Goal: Task Accomplishment & Management: Use online tool/utility

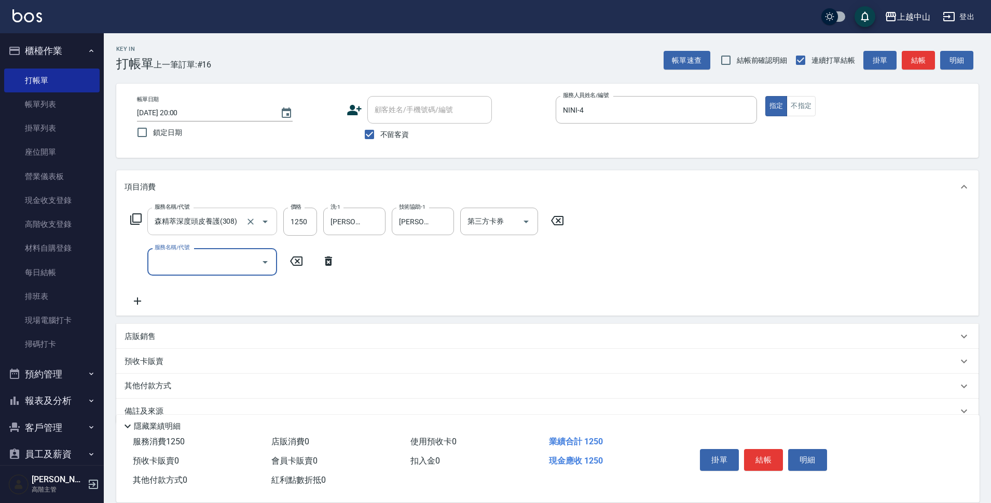
click at [231, 218] on input "森精萃深度頭皮養護(308)" at bounding box center [197, 221] width 91 height 18
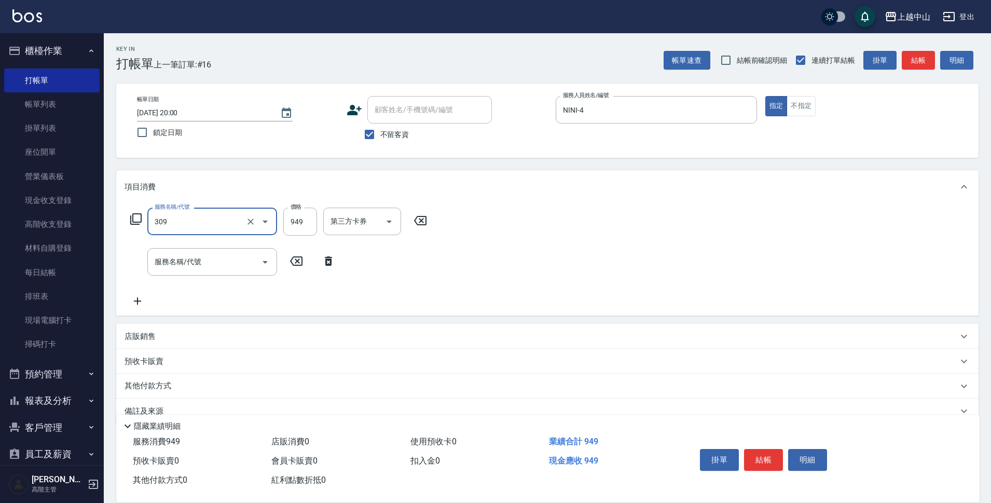
type input "森精萃舒壓調理髮浴(309)"
type input "1250"
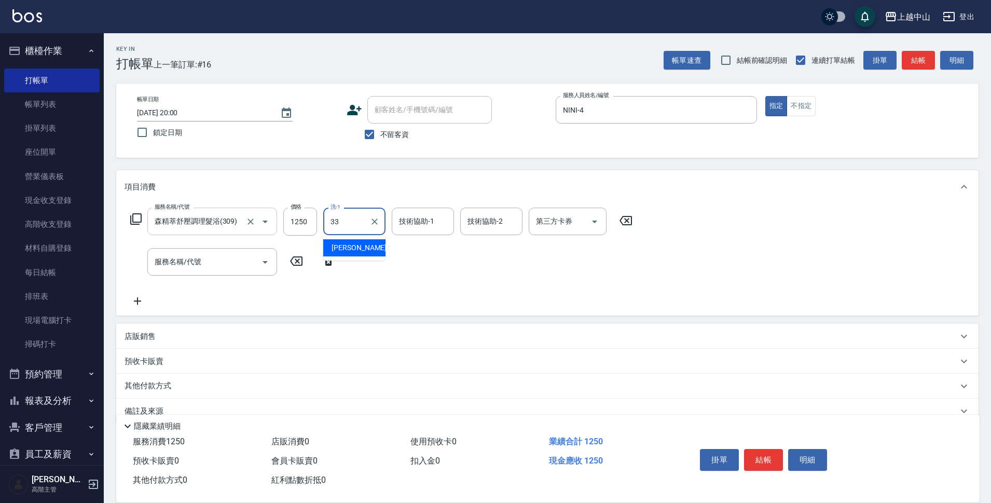
type input "[PERSON_NAME]-33"
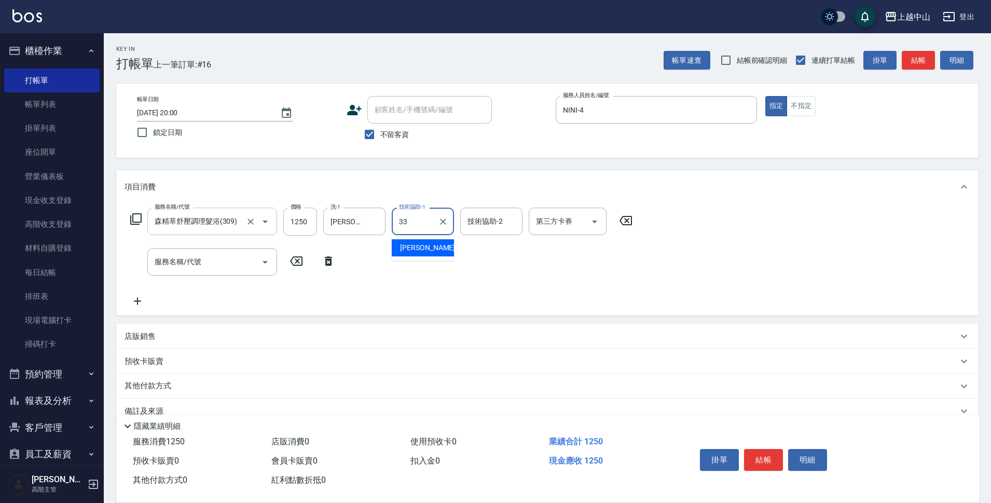
type input "[PERSON_NAME]-33"
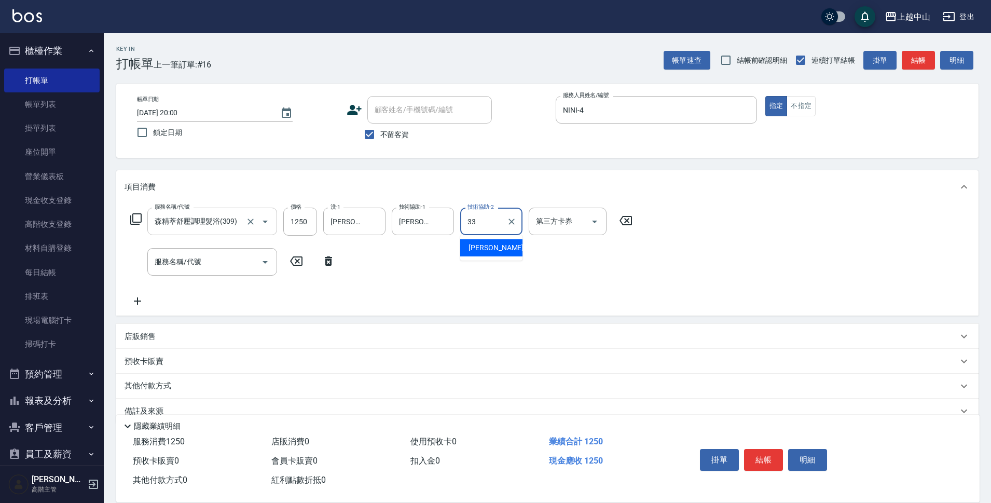
type input "[PERSON_NAME]-33"
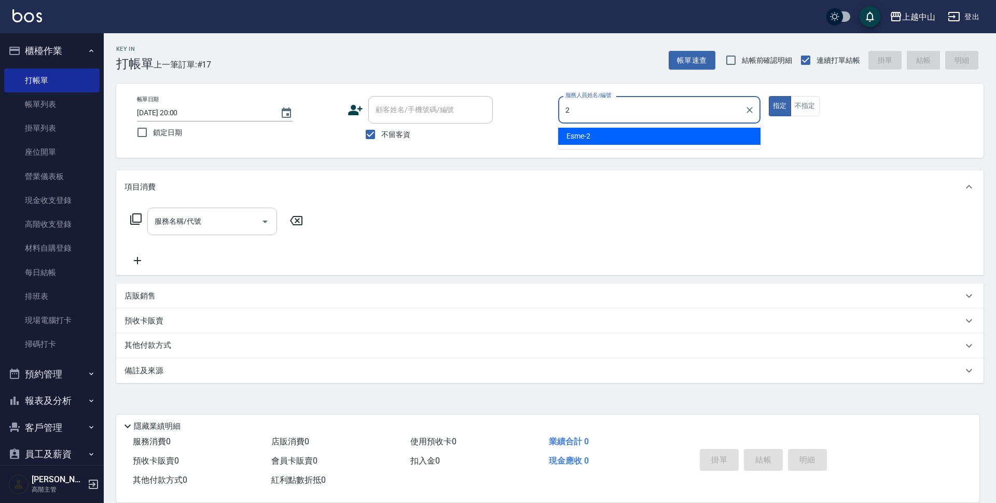
type input "Esme-2"
type button "true"
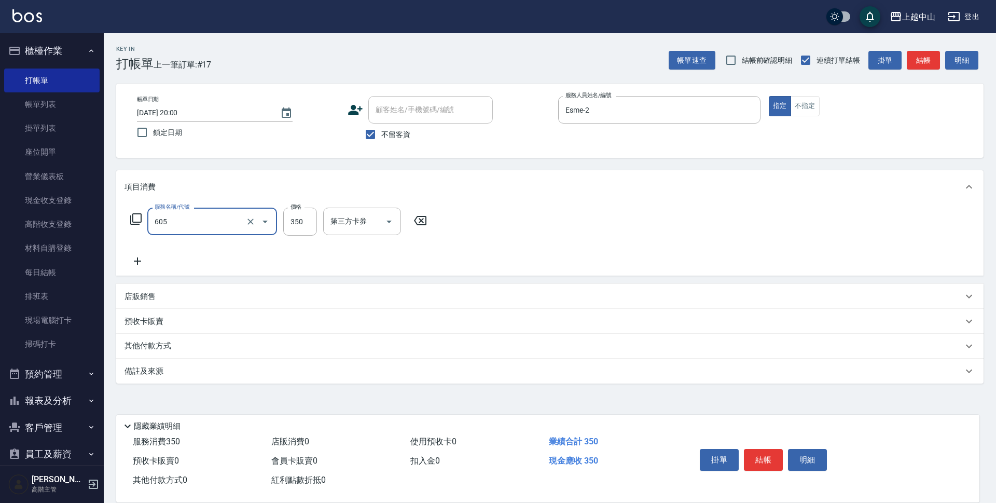
type input "洗髮 (女)(605)"
click at [358, 129] on div "不留客資" at bounding box center [420, 134] width 145 height 22
click at [376, 131] on input "不留客資" at bounding box center [371, 134] width 22 height 22
checkbox input "false"
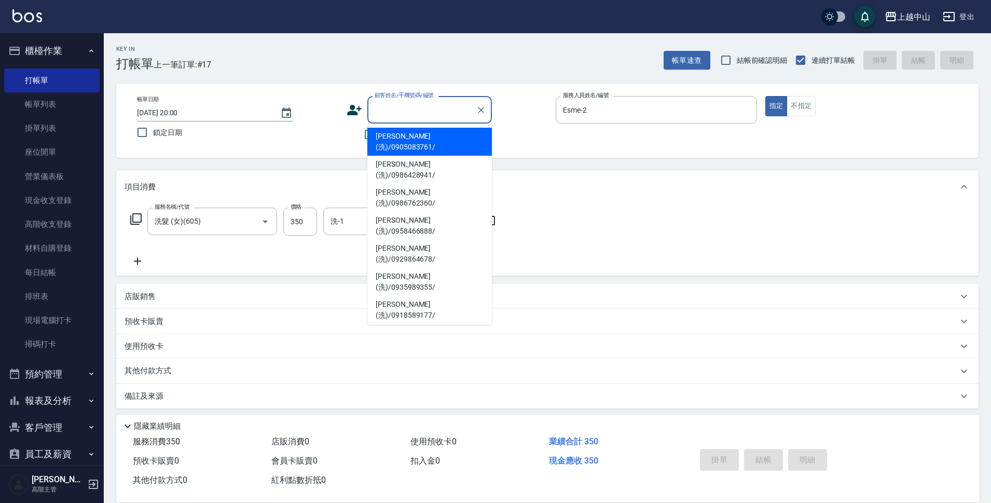
click at [386, 118] on input "顧客姓名/手機號碼/編號" at bounding box center [422, 110] width 100 height 18
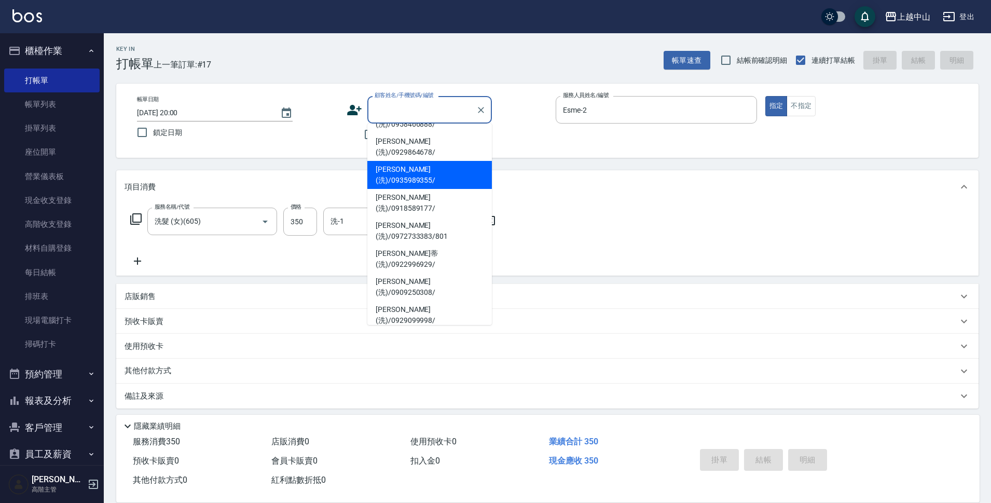
scroll to position [109, 0]
click at [468, 383] on li "[PERSON_NAME](洗)/0952334727/" at bounding box center [429, 397] width 125 height 28
type input "[PERSON_NAME](洗)/0952334727/"
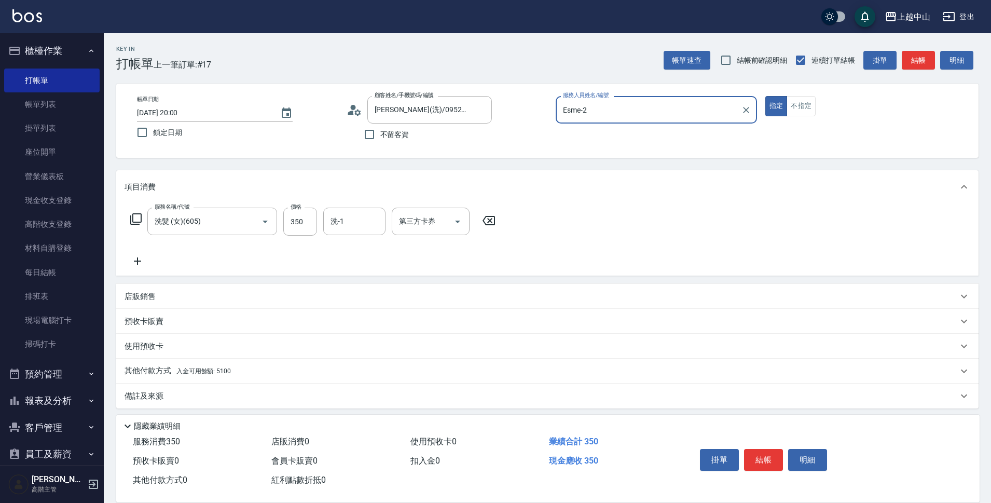
scroll to position [5, 0]
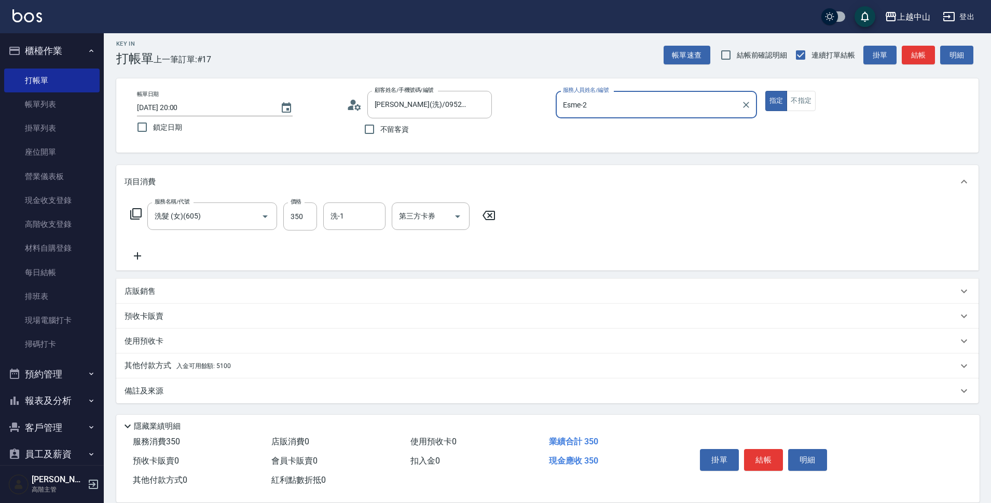
click at [239, 363] on div "其他付款方式 入金可用餘額: 5100" at bounding box center [541, 365] width 833 height 11
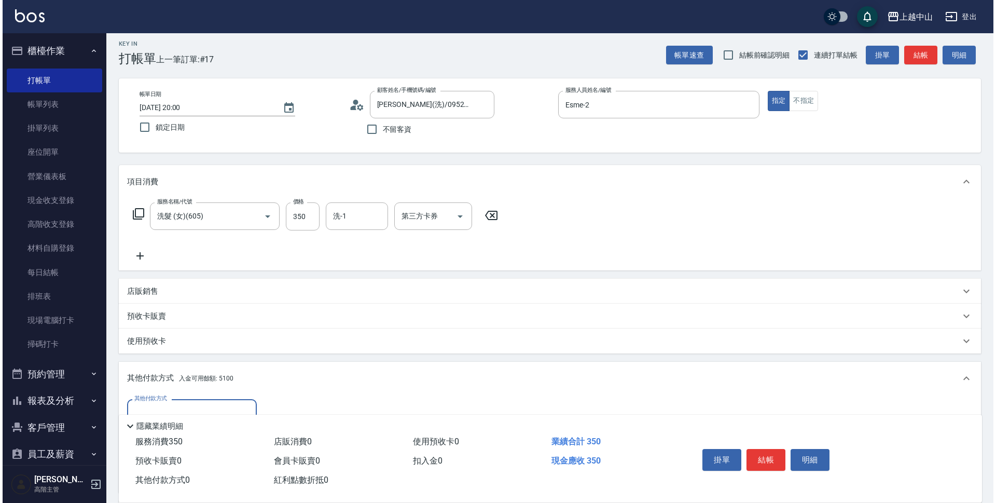
scroll to position [128, 0]
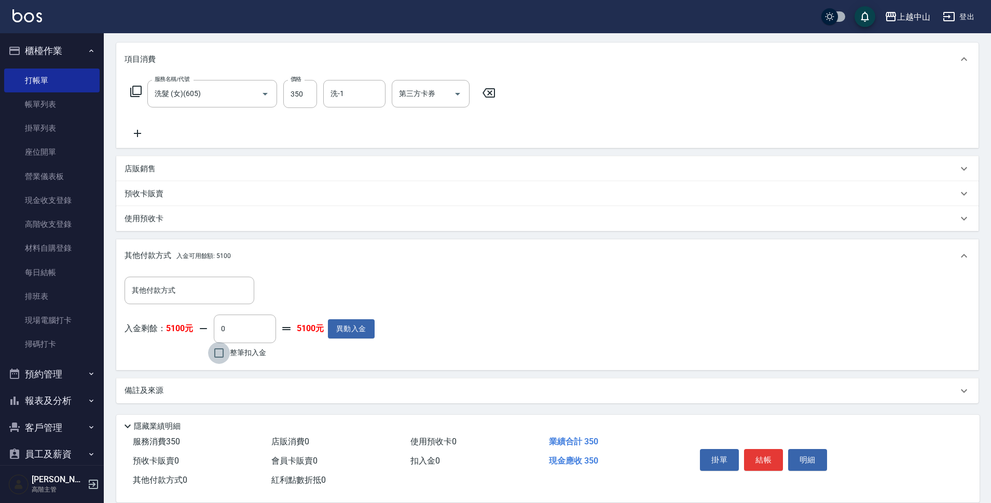
click at [217, 355] on input "整筆扣入金" at bounding box center [219, 353] width 22 height 22
checkbox input "true"
type input "350"
click at [797, 458] on button "明細" at bounding box center [807, 460] width 39 height 22
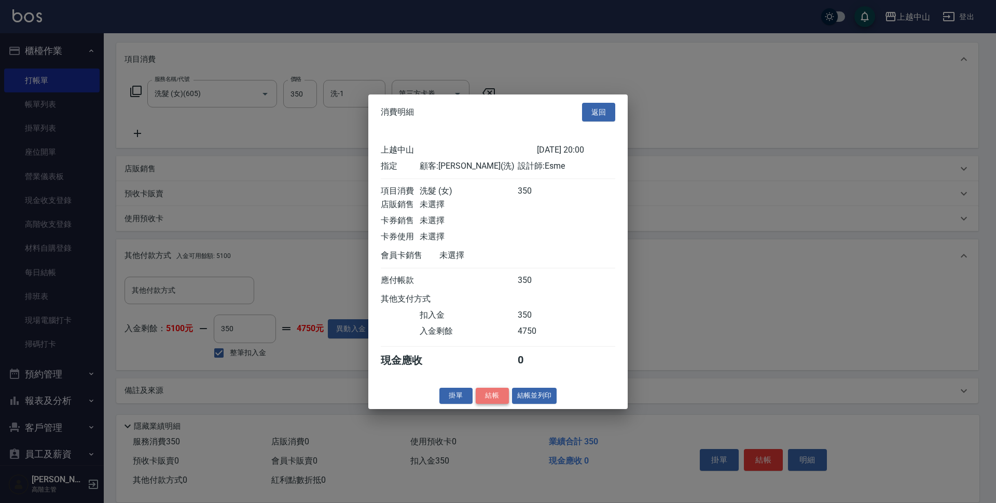
click at [499, 404] on button "結帳" at bounding box center [492, 396] width 33 height 16
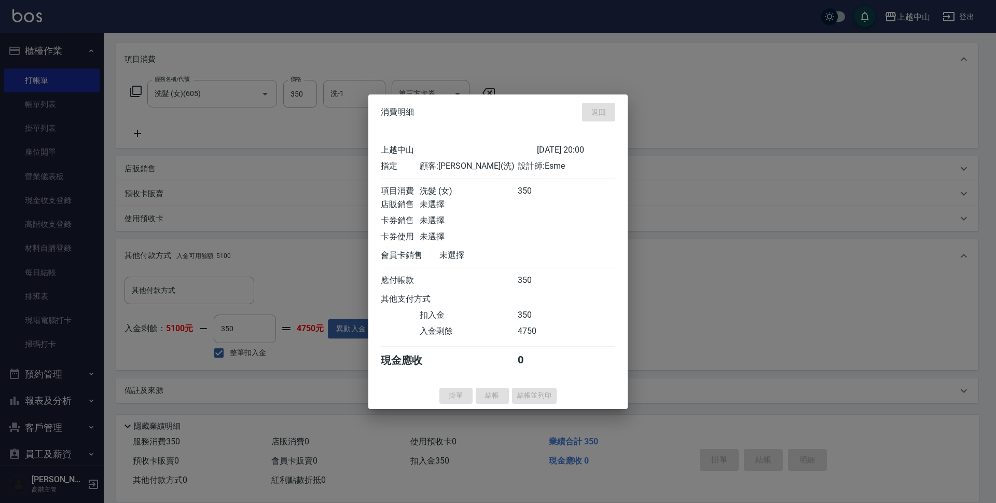
type input "[DATE] 20:02"
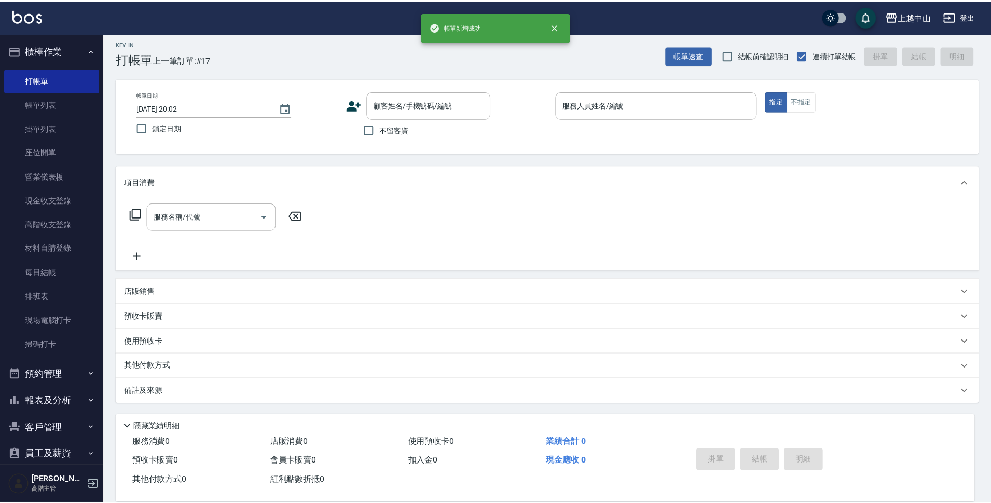
scroll to position [0, 0]
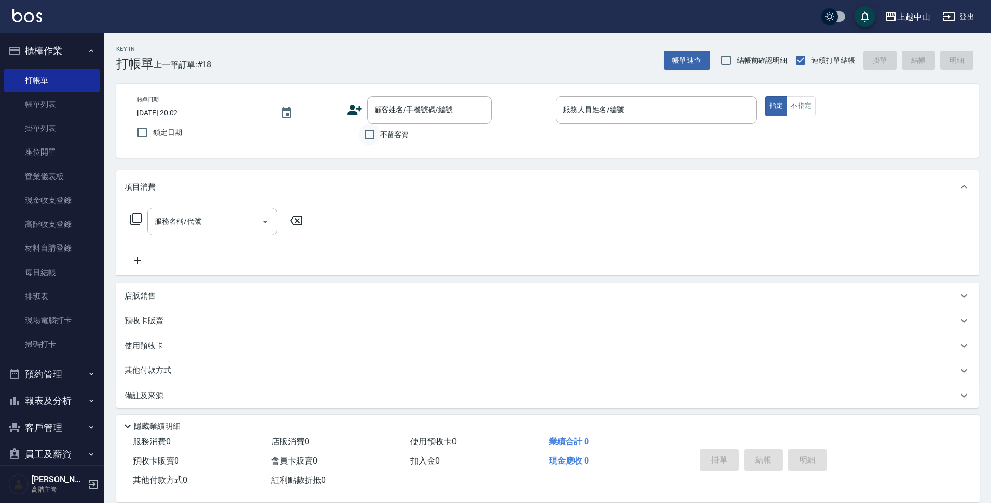
click at [370, 138] on input "不留客資" at bounding box center [369, 134] width 22 height 22
checkbox input "true"
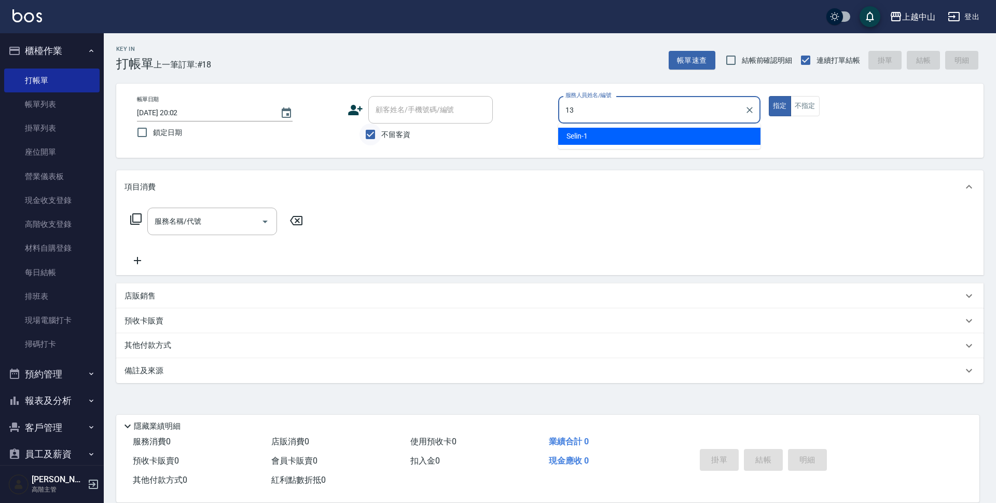
type input "KIKI-13"
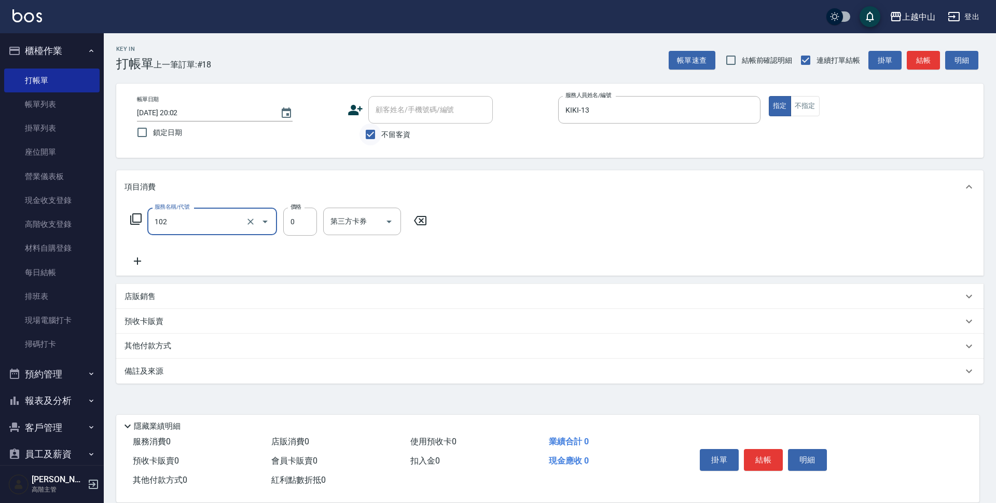
type input "頭皮系列消卡599(102)"
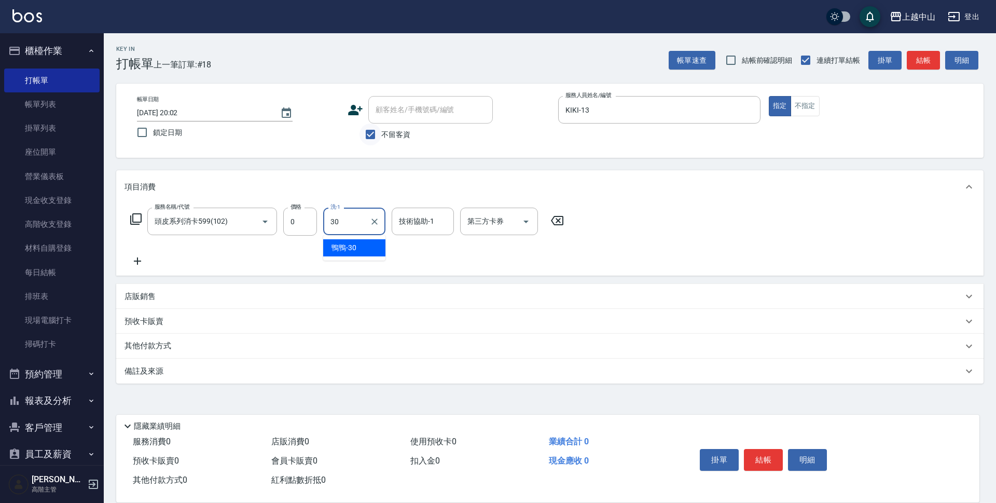
type input "鴨鴨-30"
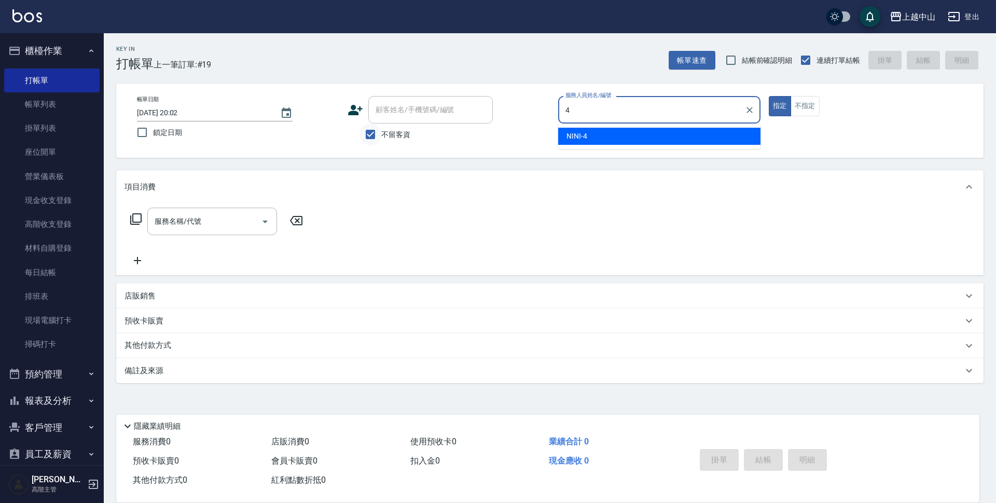
type input "NINI-4"
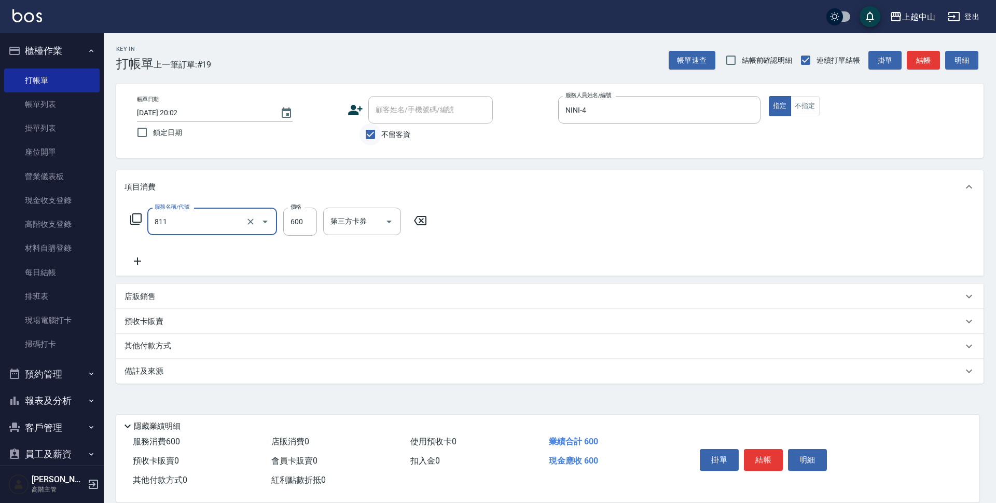
type input "洗+剪(811)"
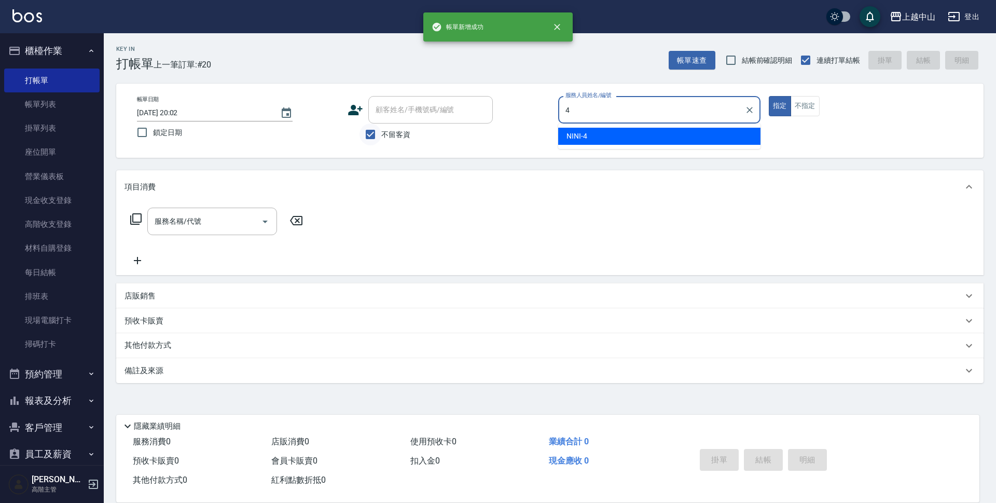
type input "NINI-4"
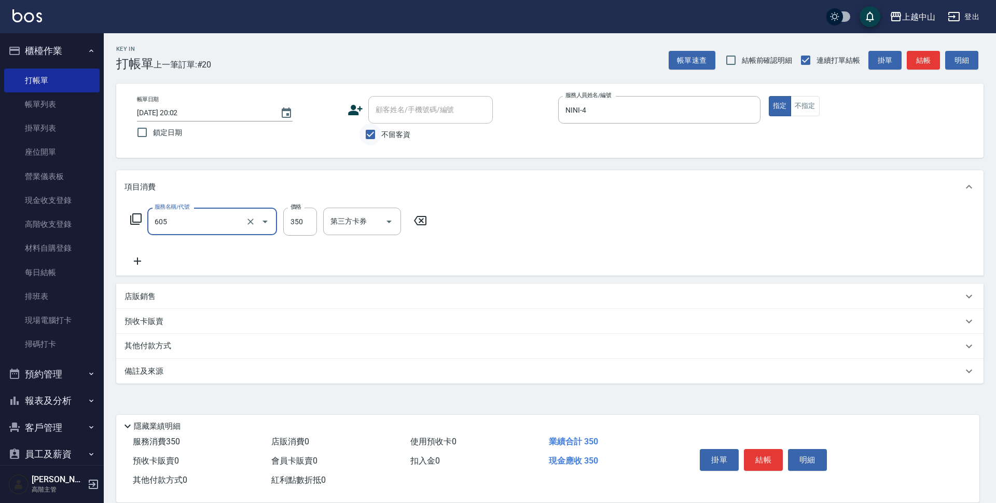
type input "洗髮 (女)(605)"
type input "500"
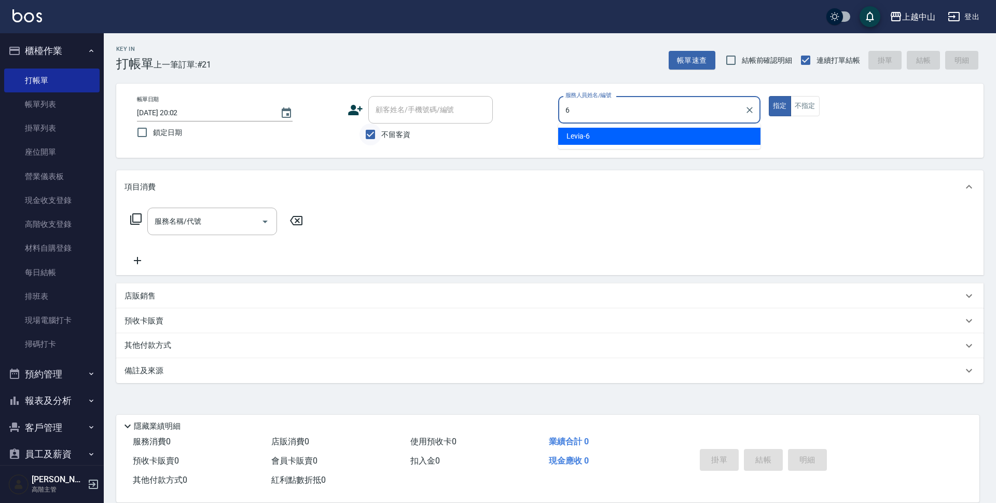
type input "Levia-6"
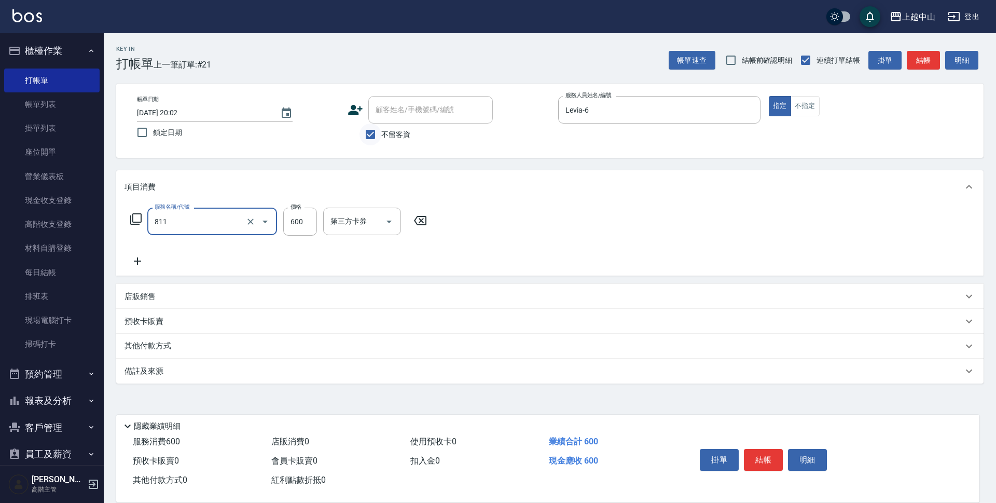
type input "洗+剪(811)"
type input "399"
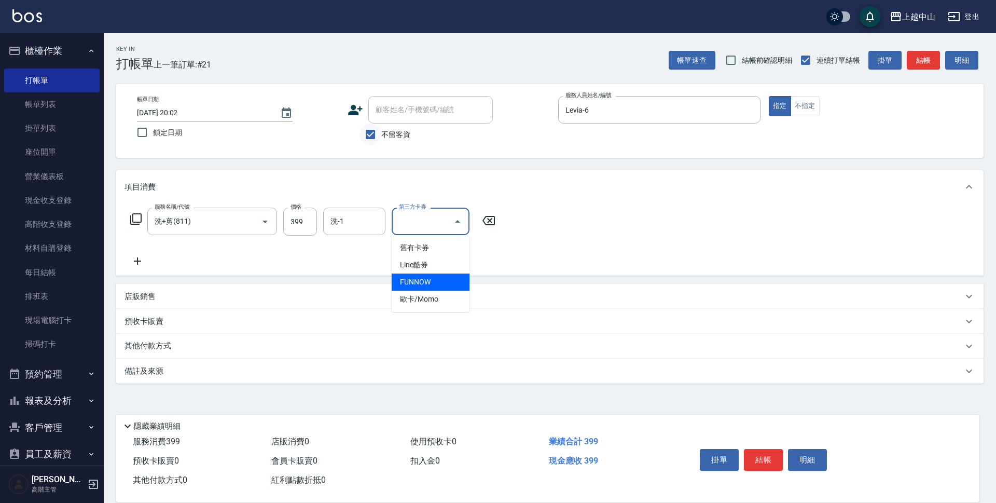
type input "FUNNOW"
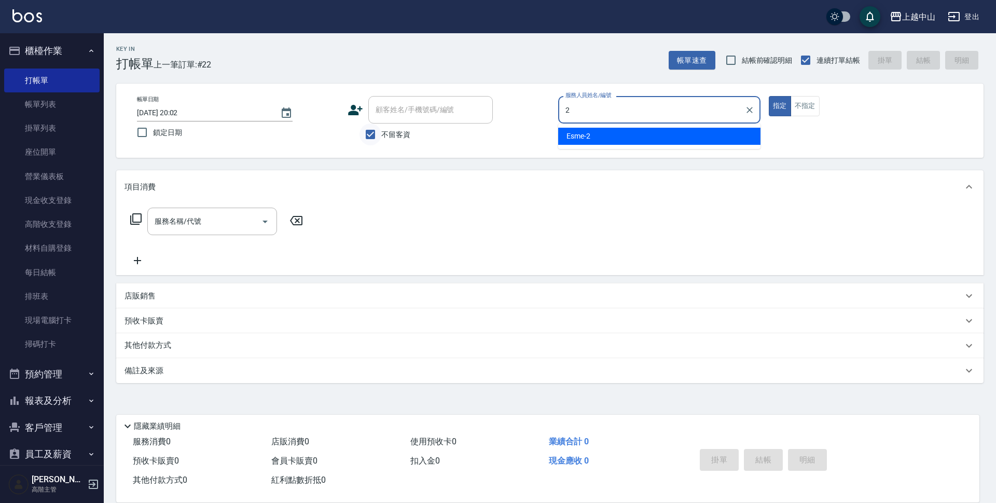
type input "Esme-2"
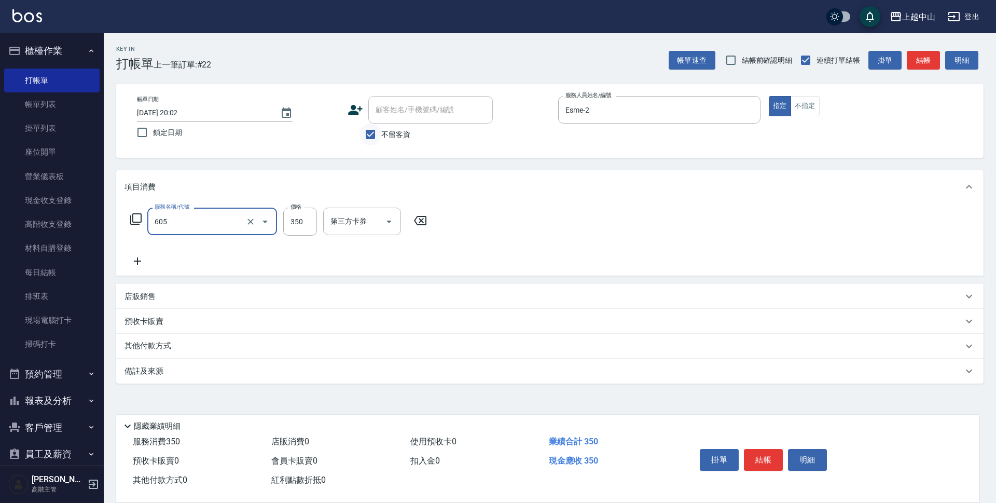
type input "洗髮 (女)(605)"
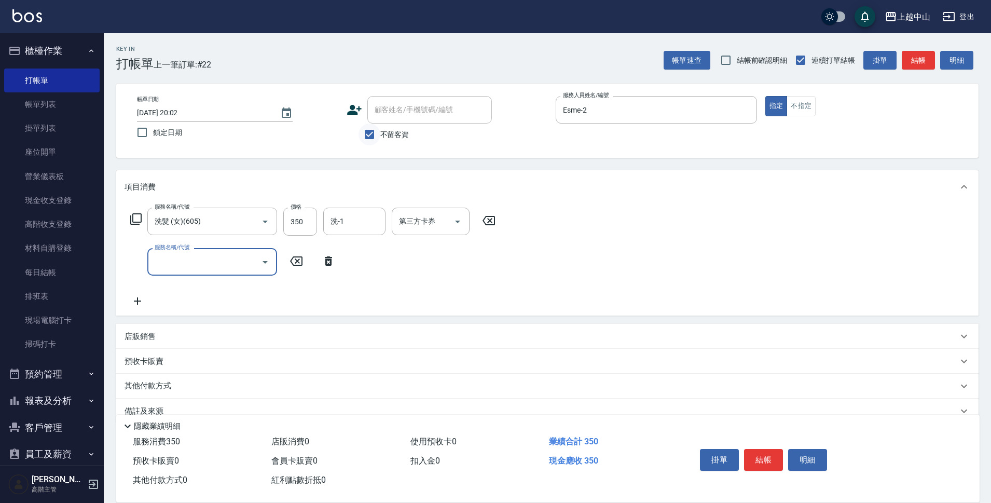
click at [366, 139] on input "不留客資" at bounding box center [369, 134] width 22 height 22
checkbox input "false"
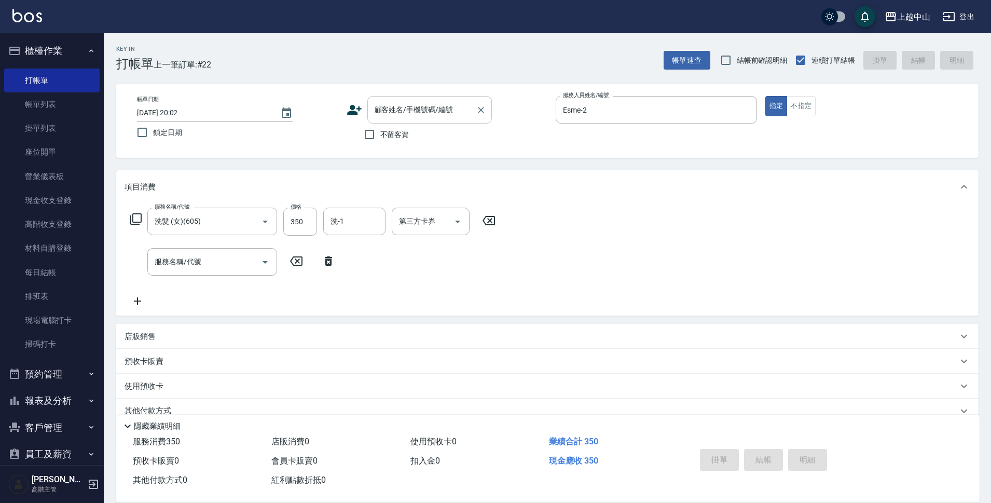
click at [389, 103] on input "顧客姓名/手機號碼/編號" at bounding box center [422, 110] width 100 height 18
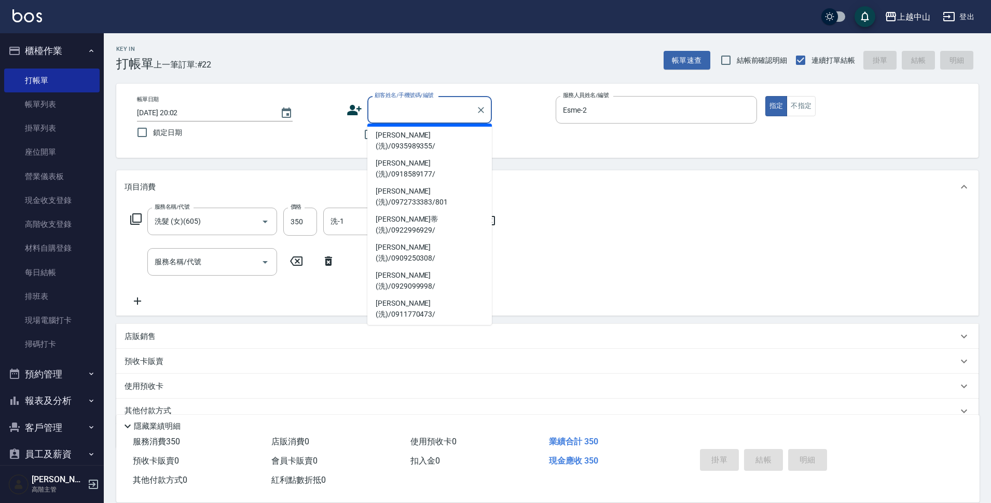
scroll to position [149, 0]
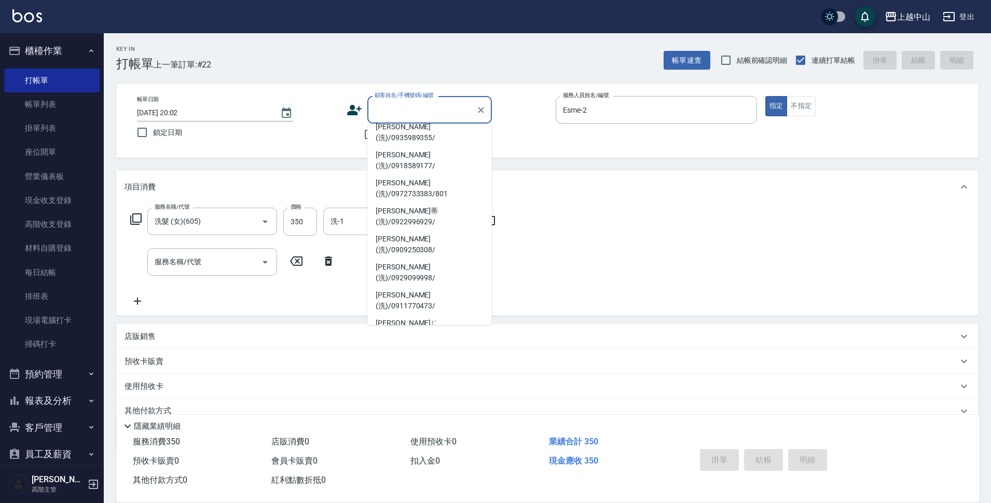
type input "[PERSON_NAME](洗)/0939618810/"
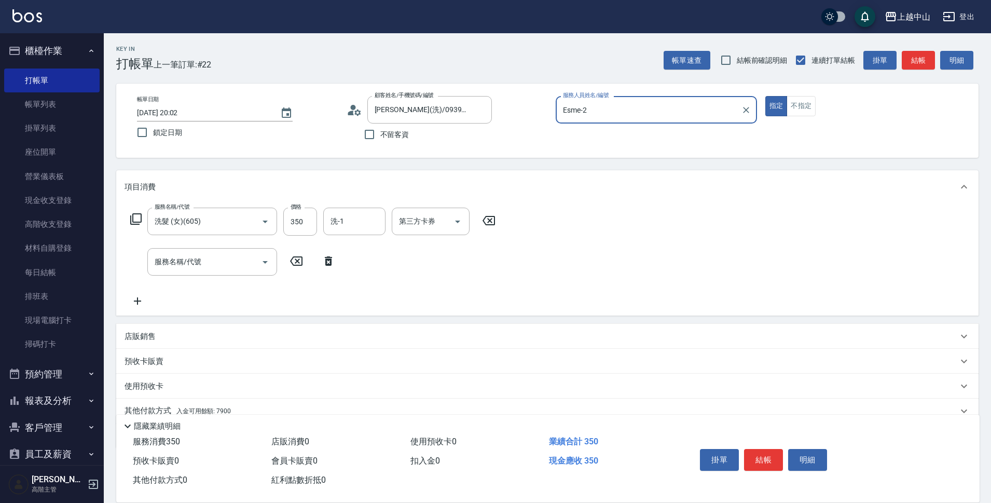
scroll to position [45, 0]
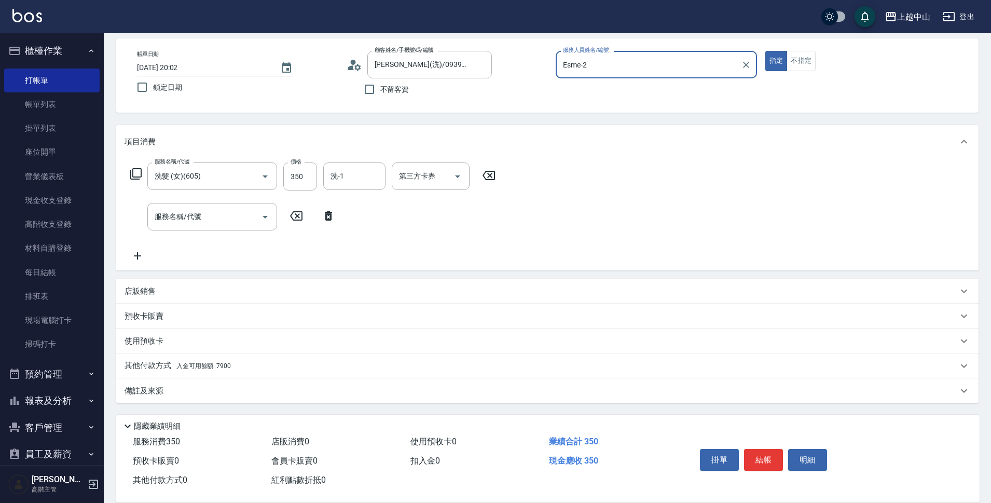
click at [210, 368] on span "入金可用餘額: 7900" at bounding box center [203, 365] width 54 height 7
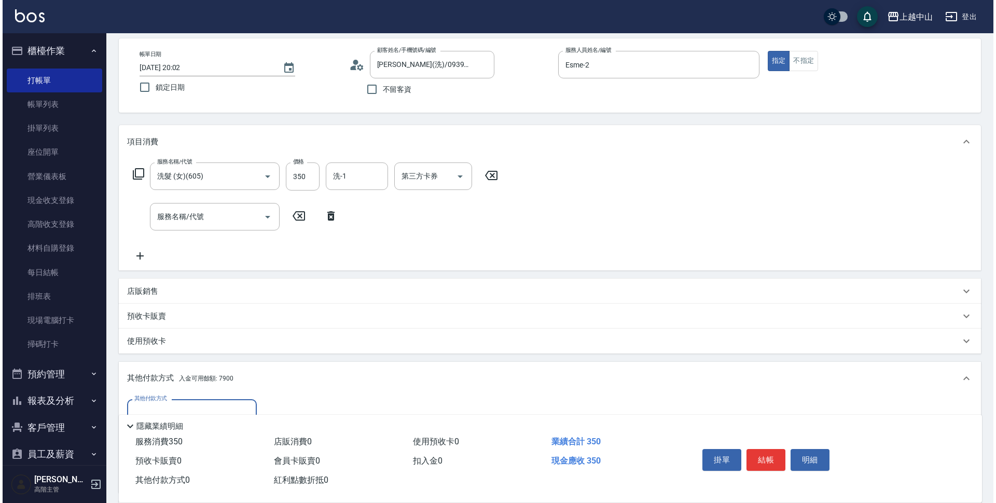
scroll to position [168, 0]
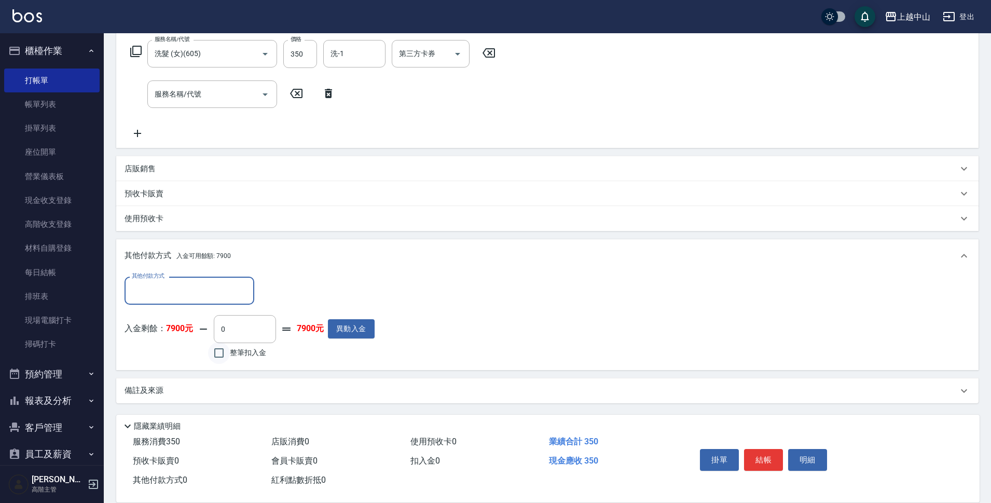
click at [221, 357] on input "整筆扣入金" at bounding box center [219, 353] width 22 height 22
checkbox input "true"
type input "350"
click at [812, 450] on button "明細" at bounding box center [807, 460] width 39 height 22
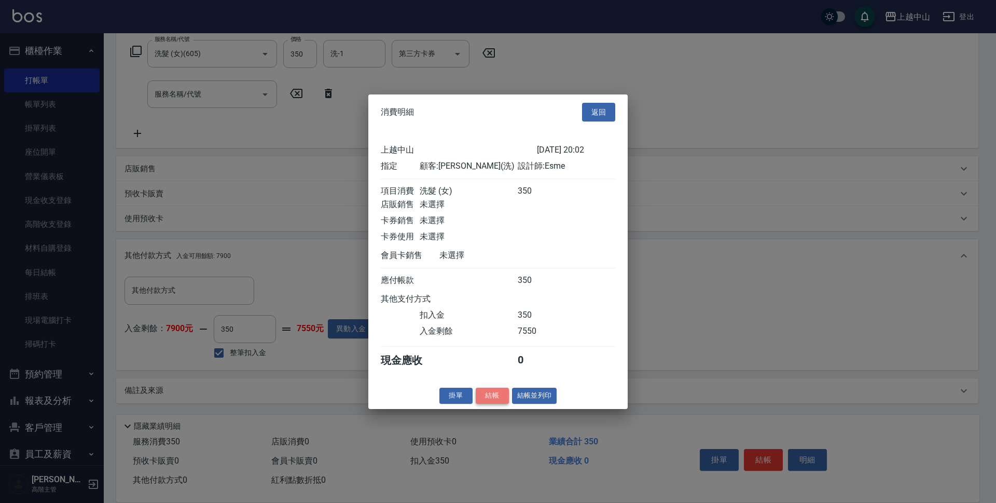
click at [493, 397] on button "結帳" at bounding box center [492, 396] width 33 height 16
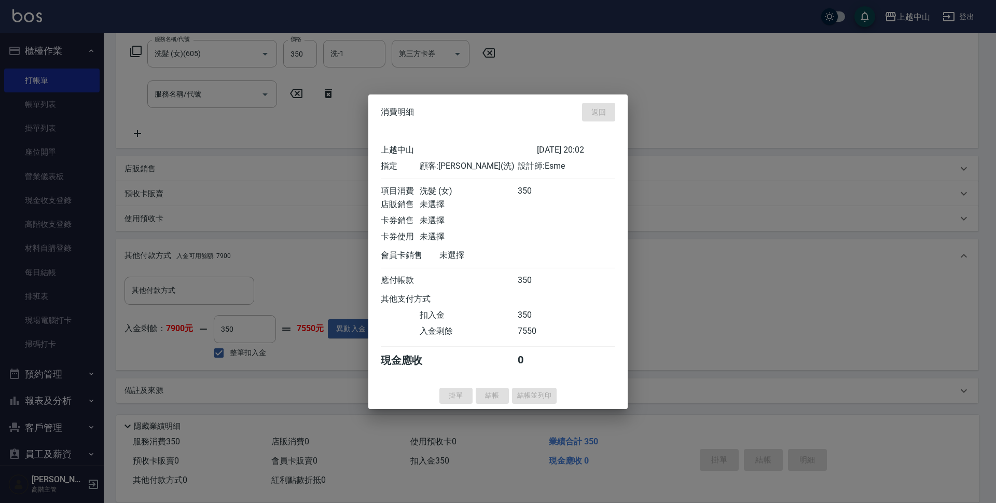
type input "[DATE] 20:03"
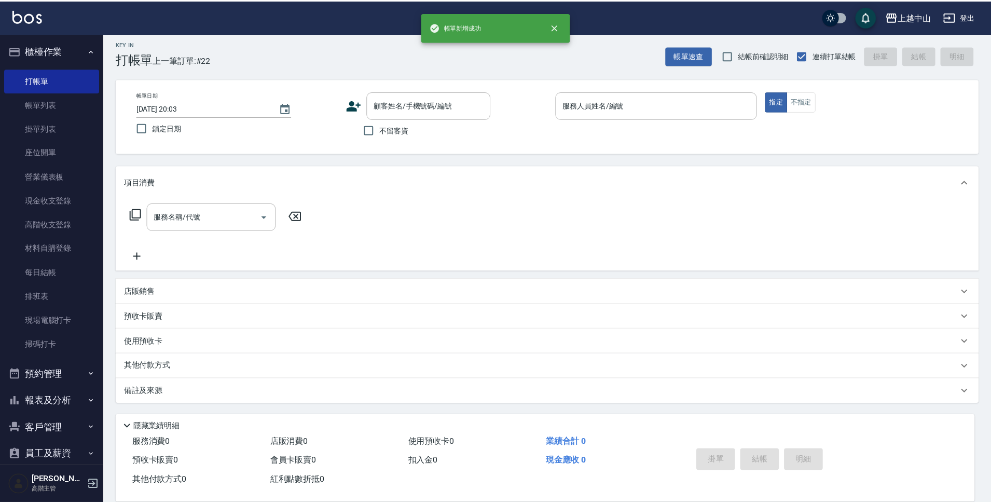
scroll to position [0, 0]
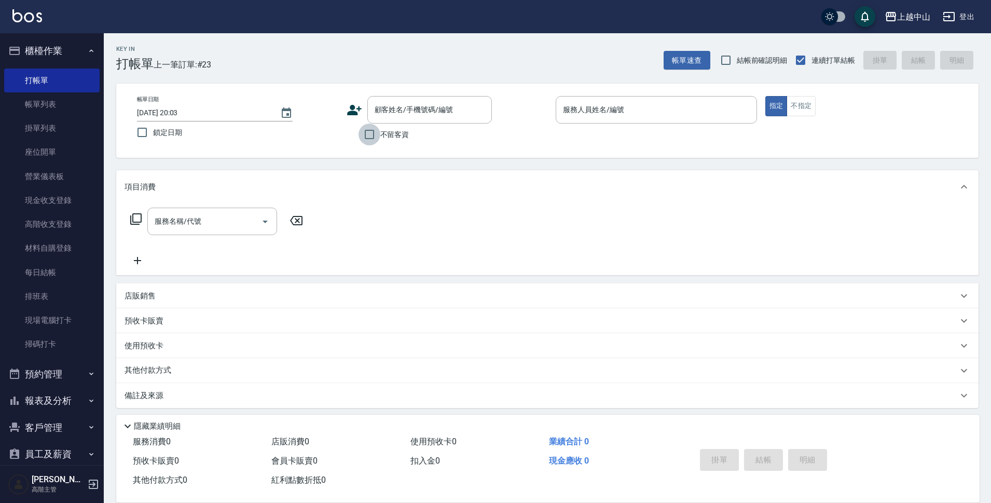
click at [375, 140] on input "不留客資" at bounding box center [369, 134] width 22 height 22
checkbox input "true"
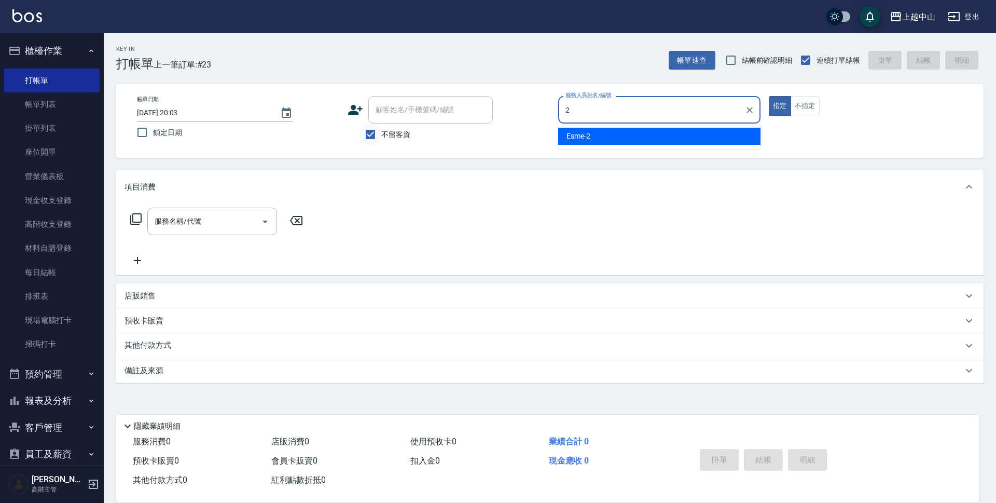
type input "Esme-2"
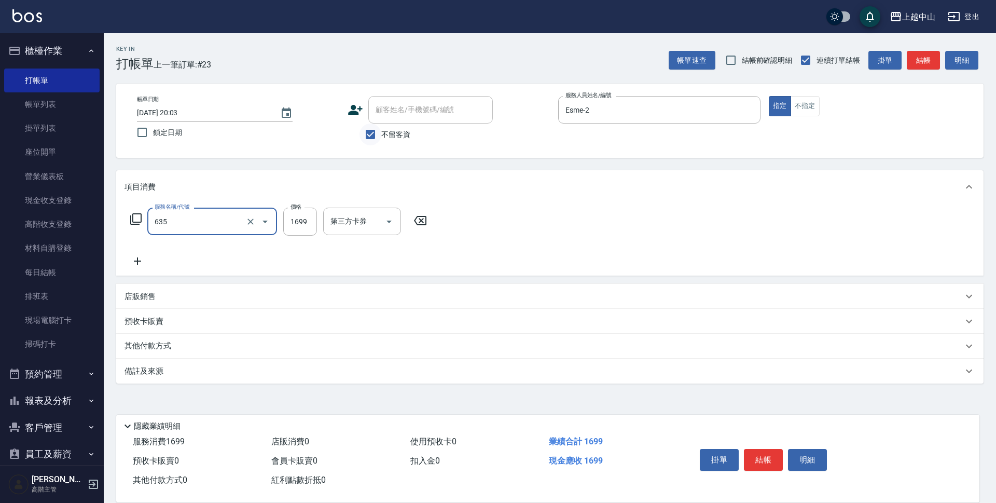
type input "兩段自備單次(635)"
type input "1800"
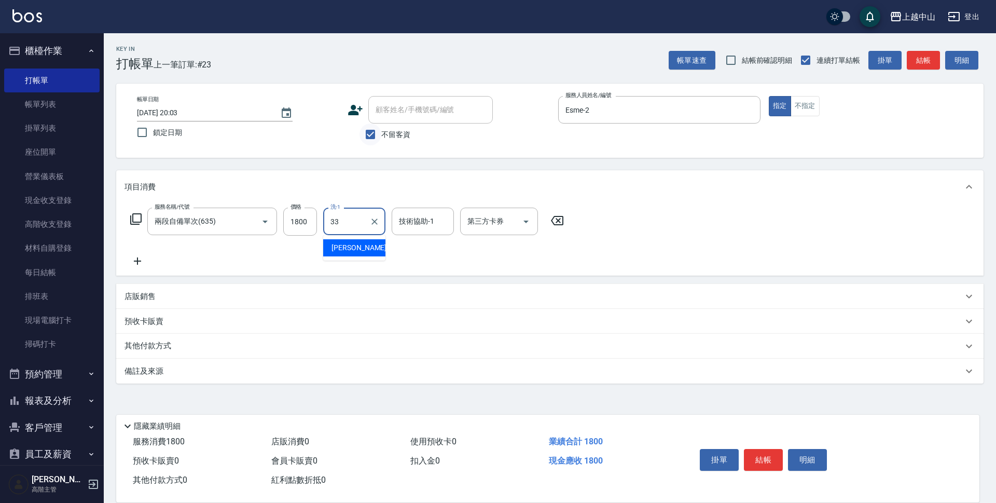
type input "[PERSON_NAME]-33"
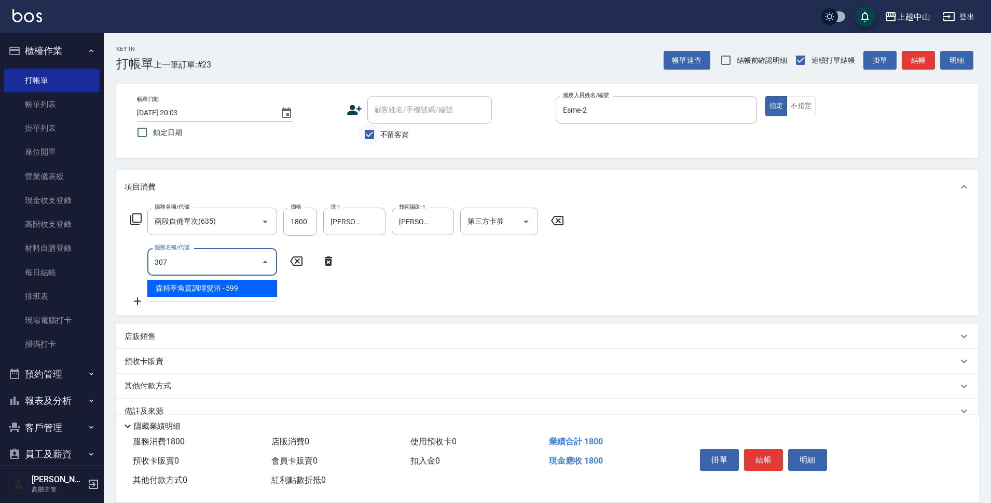
type input "森精萃角質調理髮浴(307)"
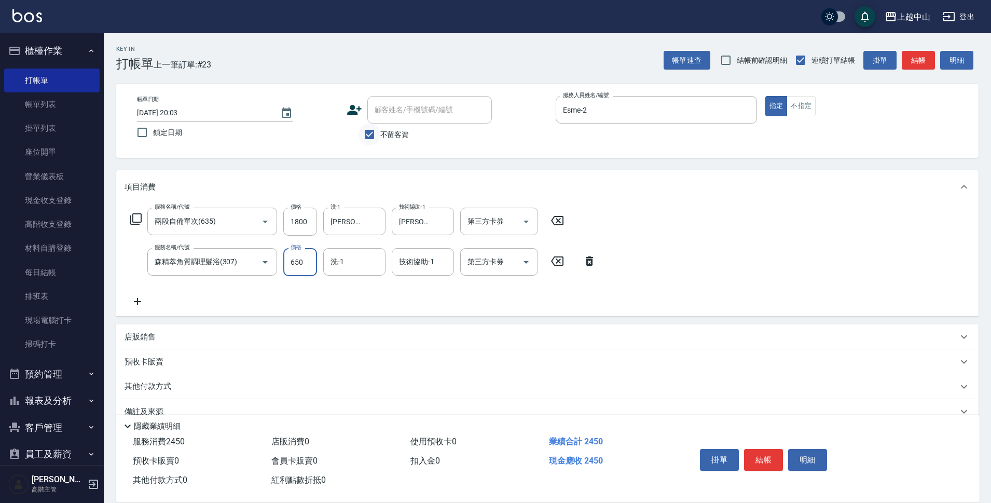
type input "650"
type input "[PERSON_NAME]-33"
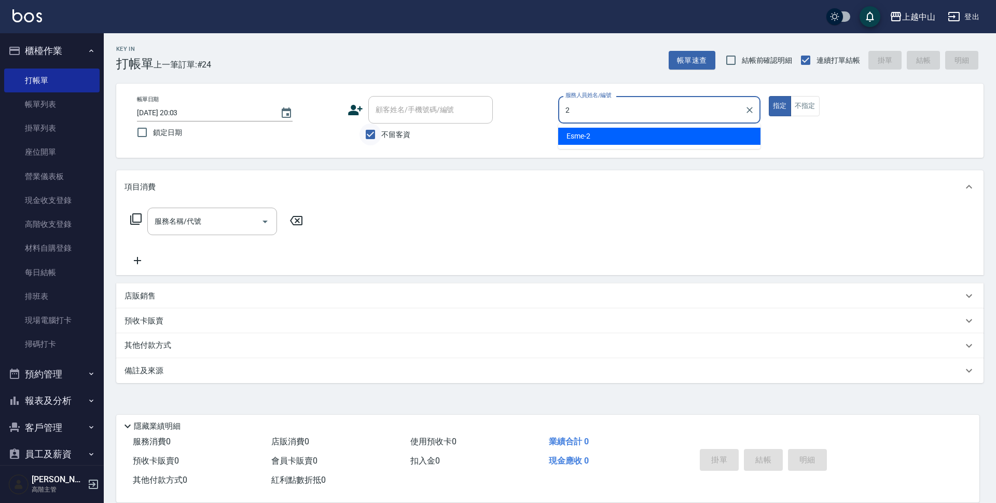
type input "Esme-2"
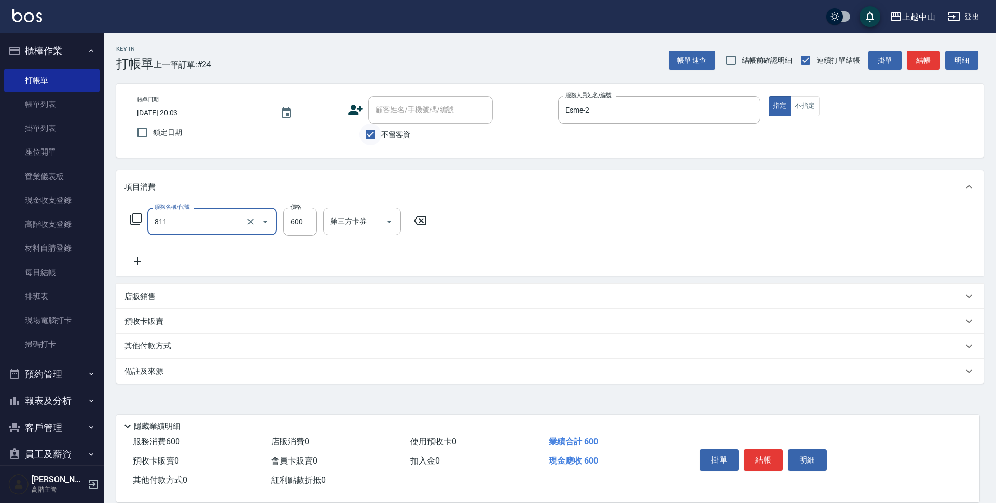
type input "洗+剪(811)"
type input "600"
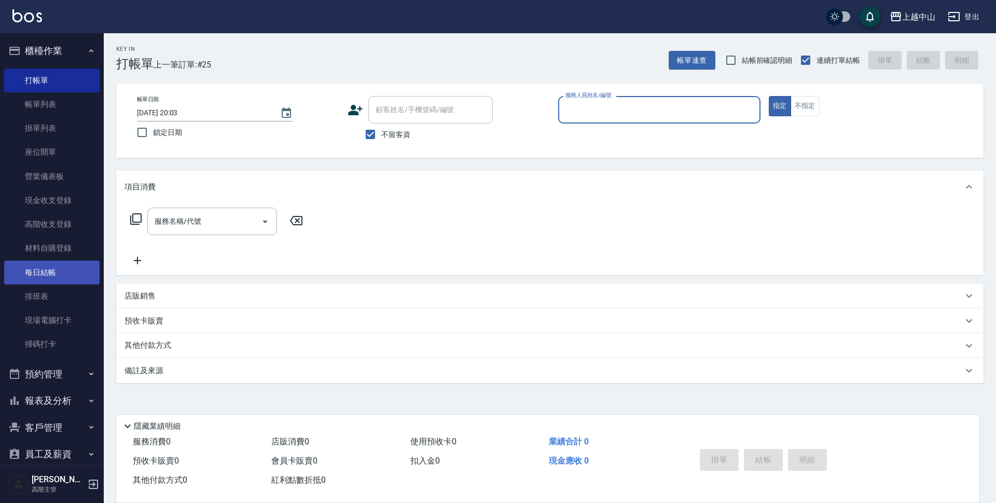
click at [72, 266] on link "每日結帳" at bounding box center [51, 272] width 95 height 24
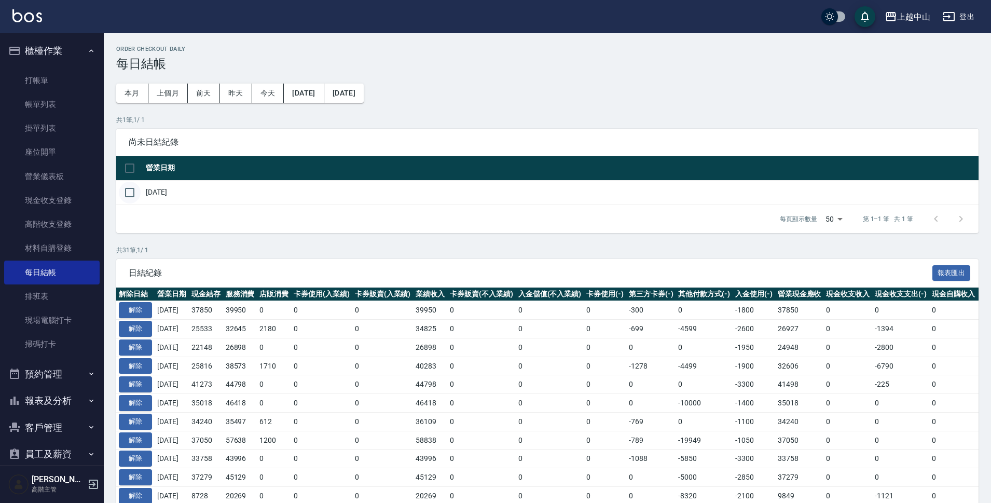
click at [122, 191] on input "checkbox" at bounding box center [130, 193] width 22 height 22
checkbox input "true"
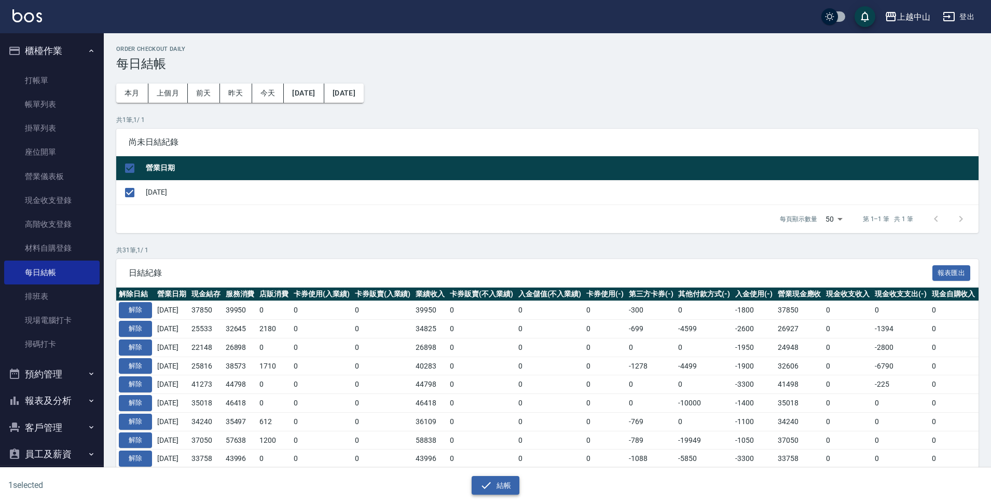
click at [495, 487] on button "結帳" at bounding box center [496, 485] width 48 height 19
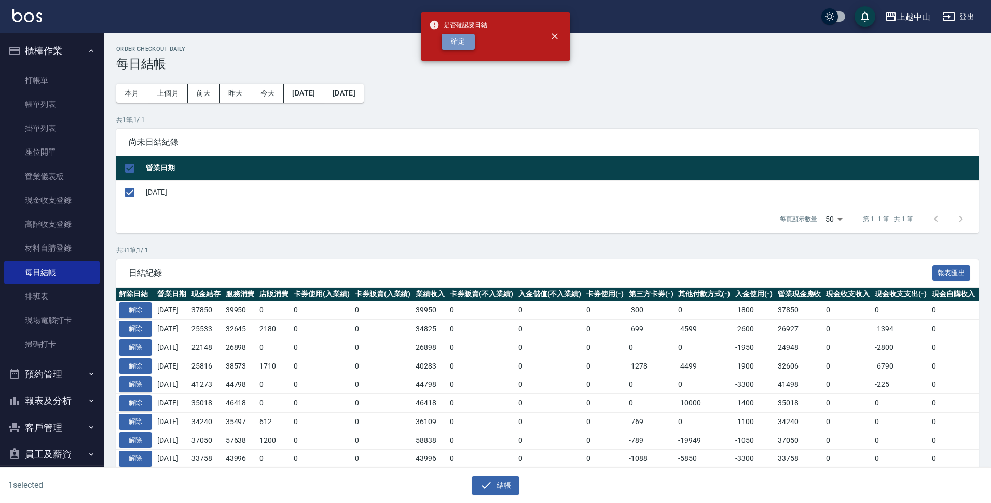
click at [454, 47] on button "確定" at bounding box center [457, 42] width 33 height 16
checkbox input "false"
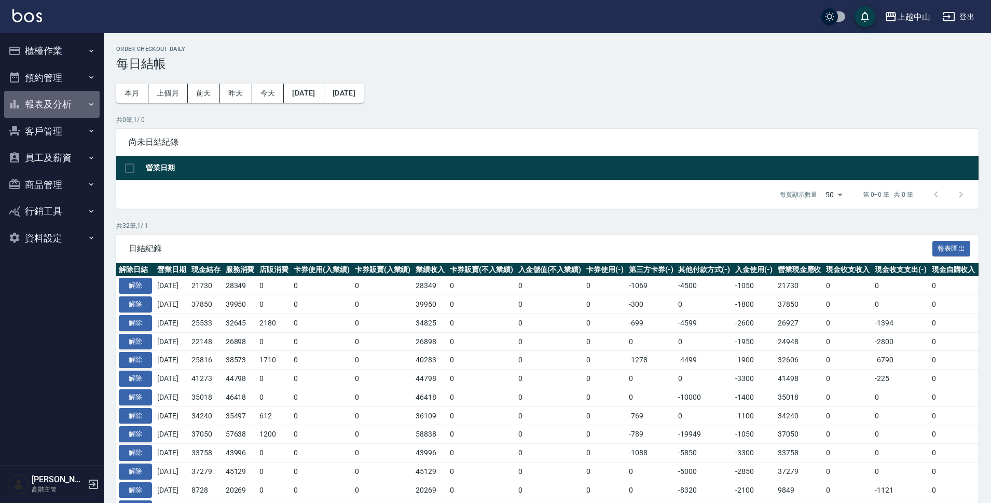
click at [73, 103] on button "報表及分析" at bounding box center [51, 104] width 95 height 27
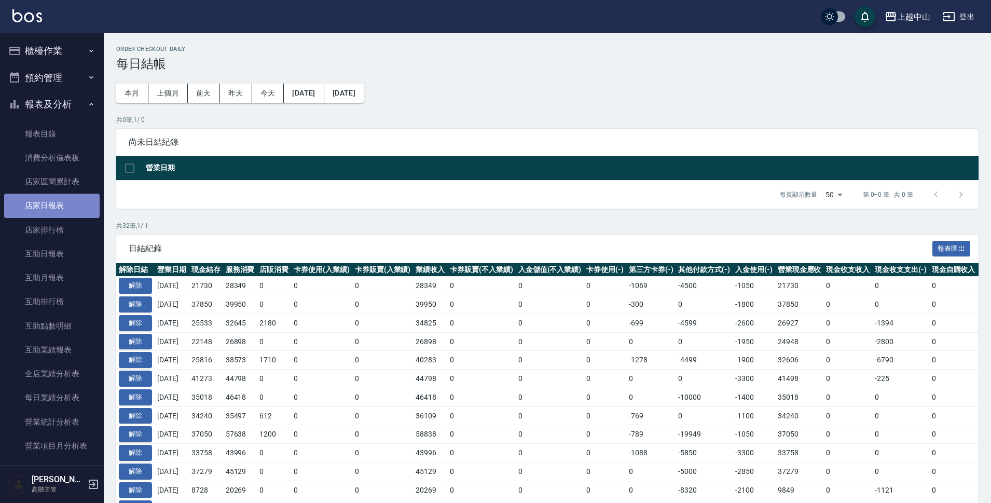
click at [68, 198] on link "店家日報表" at bounding box center [51, 206] width 95 height 24
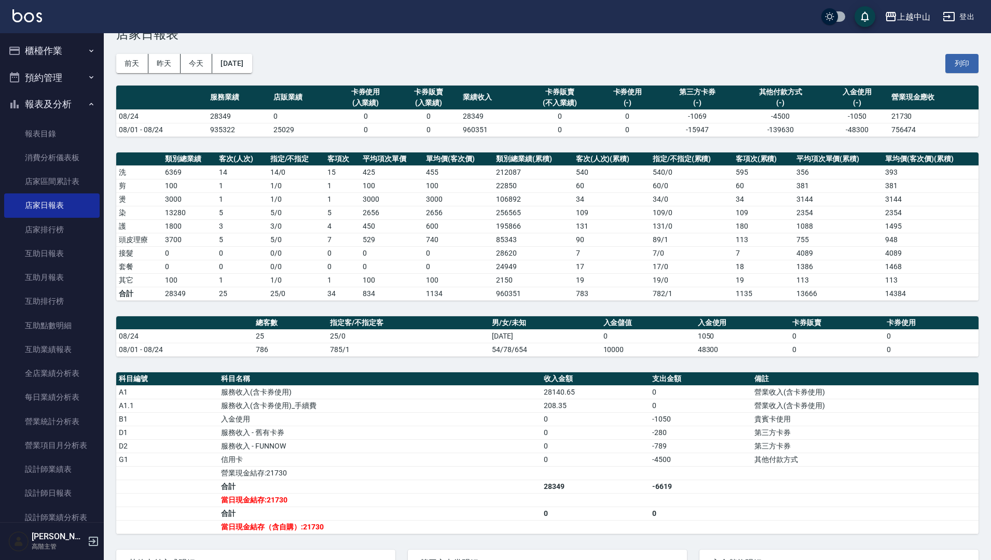
scroll to position [24, 0]
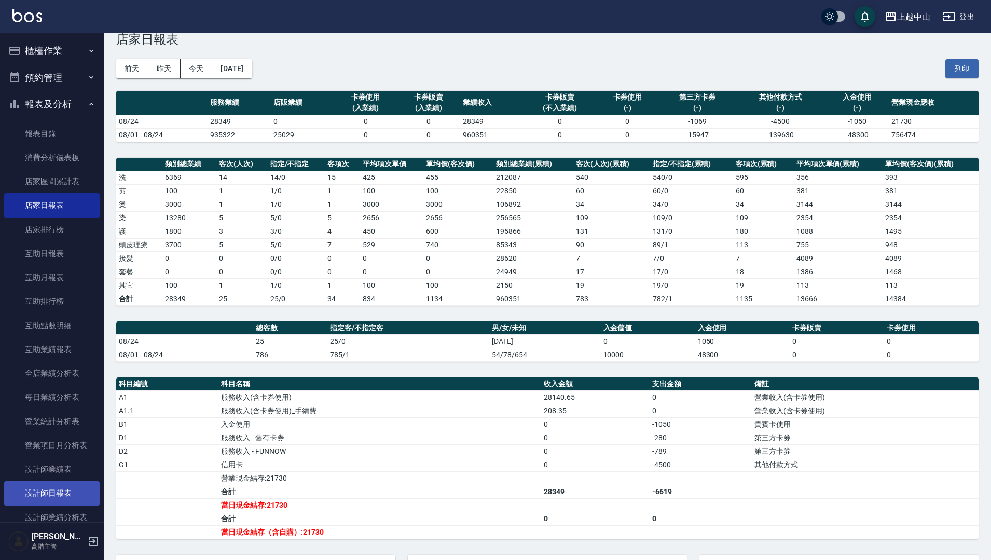
click at [60, 486] on link "設計師日報表" at bounding box center [51, 493] width 95 height 24
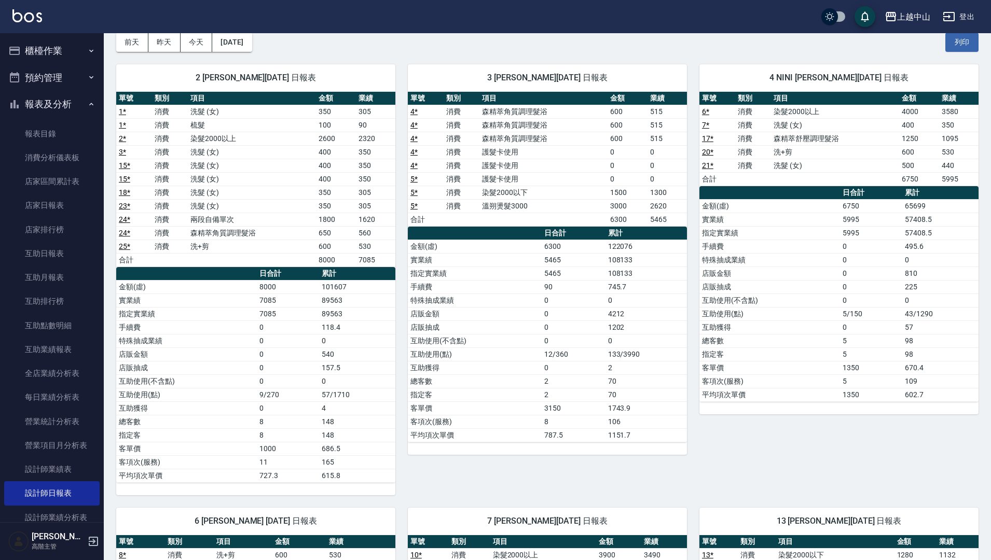
scroll to position [361, 0]
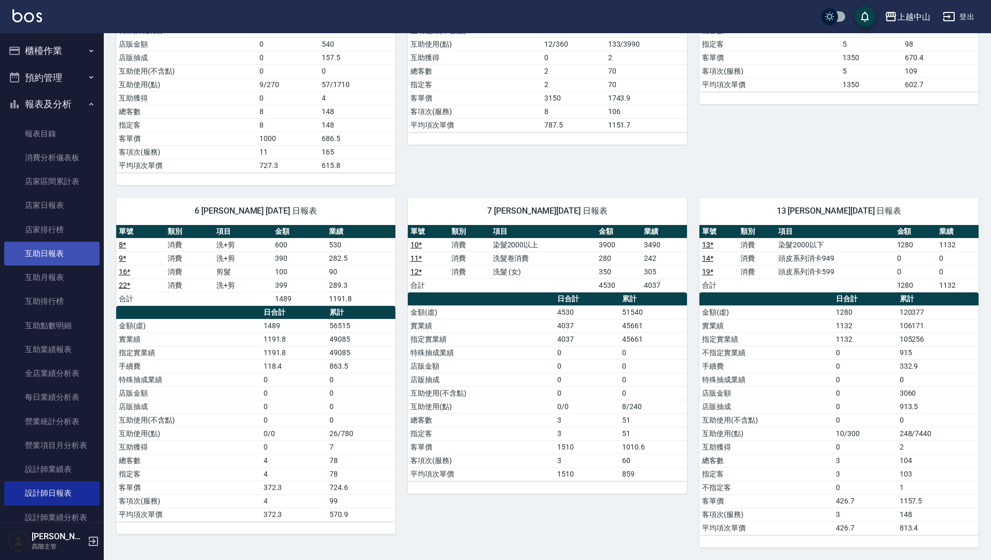
click at [51, 254] on link "互助日報表" at bounding box center [51, 254] width 95 height 24
